Goal: Transaction & Acquisition: Book appointment/travel/reservation

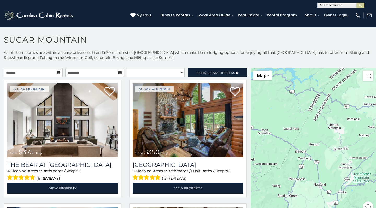
click at [57, 73] on icon at bounding box center [59, 73] width 4 height 4
click at [57, 72] on icon at bounding box center [59, 73] width 4 height 4
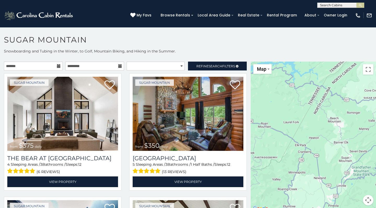
scroll to position [8, 0]
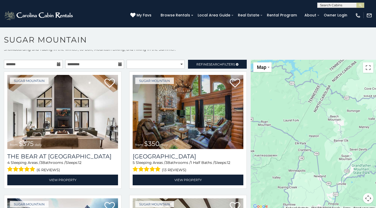
click at [57, 65] on icon at bounding box center [59, 64] width 4 height 4
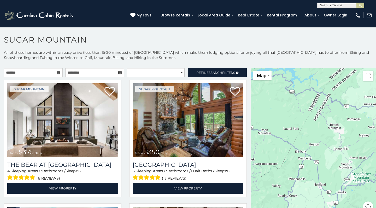
scroll to position [0, 0]
click at [30, 73] on input "text" at bounding box center [33, 72] width 59 height 9
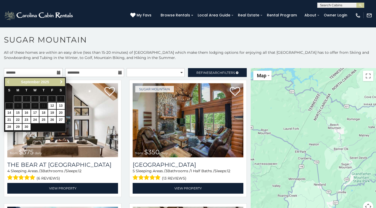
click at [62, 81] on span "Next" at bounding box center [61, 82] width 4 height 4
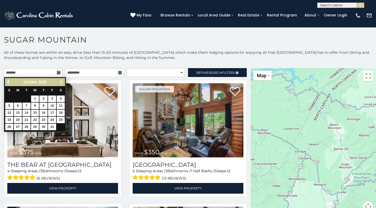
click at [62, 82] on span "Next" at bounding box center [61, 82] width 4 height 4
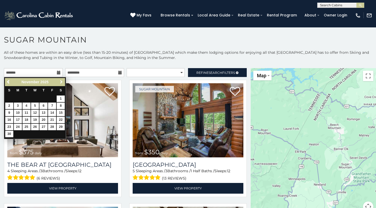
click at [62, 82] on span "Next" at bounding box center [61, 82] width 4 height 4
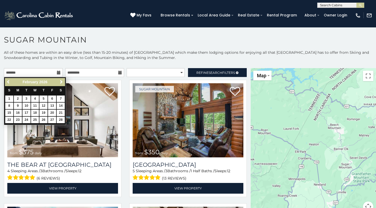
click at [10, 83] on span "Previous" at bounding box center [9, 82] width 4 height 4
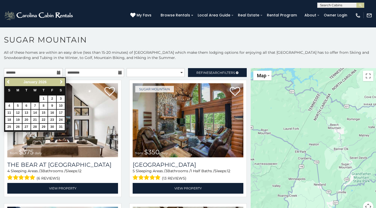
click at [44, 126] on link "29" at bounding box center [43, 127] width 8 height 7
type input "**********"
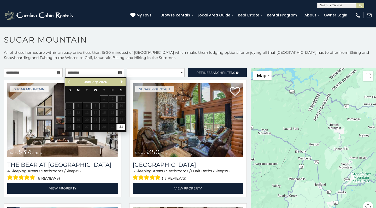
click at [119, 74] on icon at bounding box center [120, 73] width 4 height 4
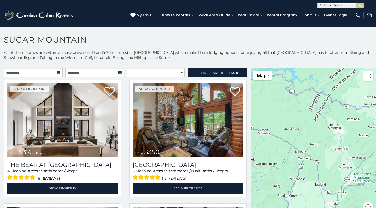
click at [118, 73] on icon at bounding box center [120, 73] width 4 height 4
click at [119, 73] on icon at bounding box center [120, 73] width 4 height 4
click at [104, 73] on input "text" at bounding box center [94, 72] width 59 height 9
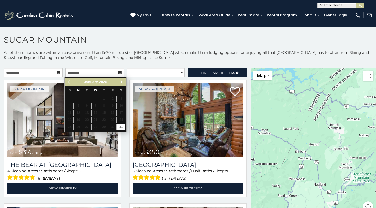
click at [122, 80] on span "Next" at bounding box center [122, 82] width 4 height 4
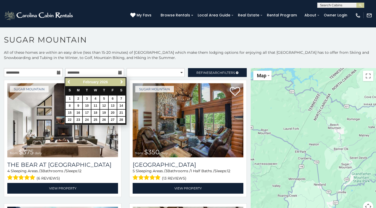
click at [69, 97] on link "1" at bounding box center [70, 99] width 8 height 7
type input "**********"
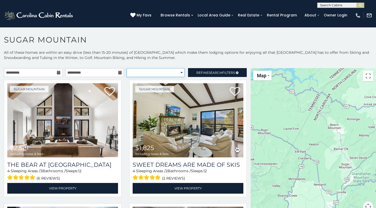
click at [170, 73] on select "**********" at bounding box center [156, 72] width 58 height 9
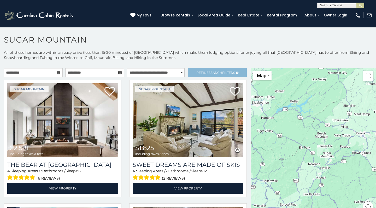
click at [221, 73] on span "Refine Search Filters" at bounding box center [215, 73] width 39 height 4
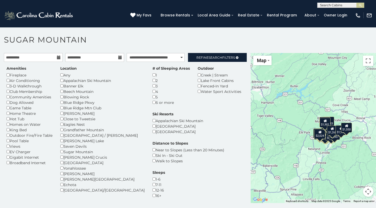
scroll to position [15, 0]
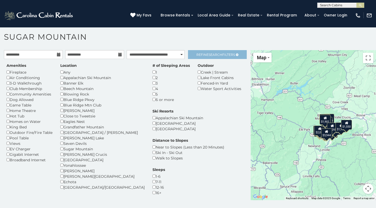
click at [227, 54] on span "Refine Search Filters" at bounding box center [215, 55] width 39 height 4
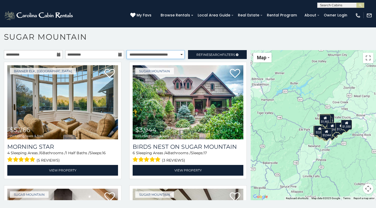
select select "*********"
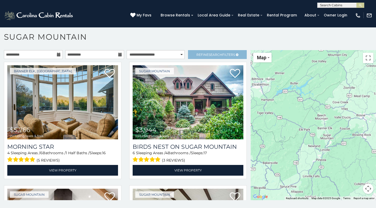
click at [202, 56] on span "Refine Search Filters" at bounding box center [215, 55] width 39 height 4
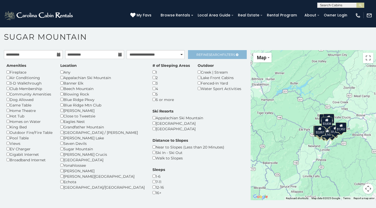
click at [206, 52] on link "Refine Search Filters" at bounding box center [217, 54] width 59 height 9
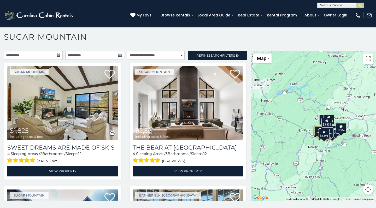
scroll to position [15, 0]
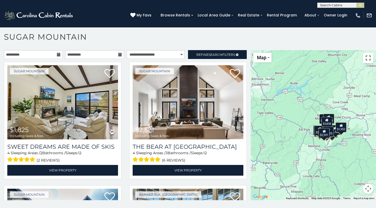
click at [365, 58] on button "Toggle fullscreen view" at bounding box center [368, 58] width 10 height 10
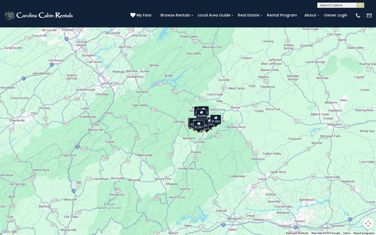
scroll to position [0, 0]
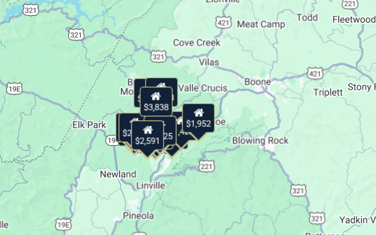
drag, startPoint x: 59, startPoint y: 42, endPoint x: 91, endPoint y: 45, distance: 32.3
click at [91, 45] on div "$1,825 $2,591 $2,024 $2,114 $2,630 $2,729 $2,764 $3,024 $2,057 $2,243 $1,423 $1…" at bounding box center [188, 117] width 376 height 235
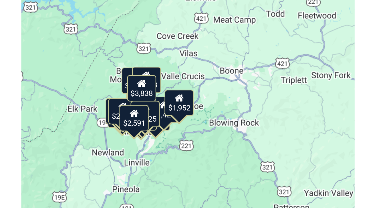
scroll to position [3, 0]
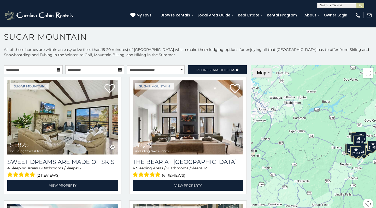
click at [264, 74] on span "Map" at bounding box center [261, 72] width 9 height 5
click at [291, 62] on p "All of these homes are within an easy drive (less than 15-20 minutes) of [GEOGR…" at bounding box center [188, 55] width 376 height 16
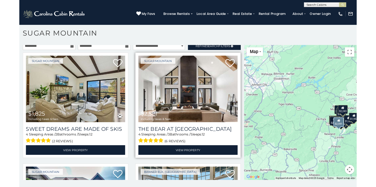
scroll to position [0, 0]
